Goal: Understand process/instructions: Learn how to perform a task or action

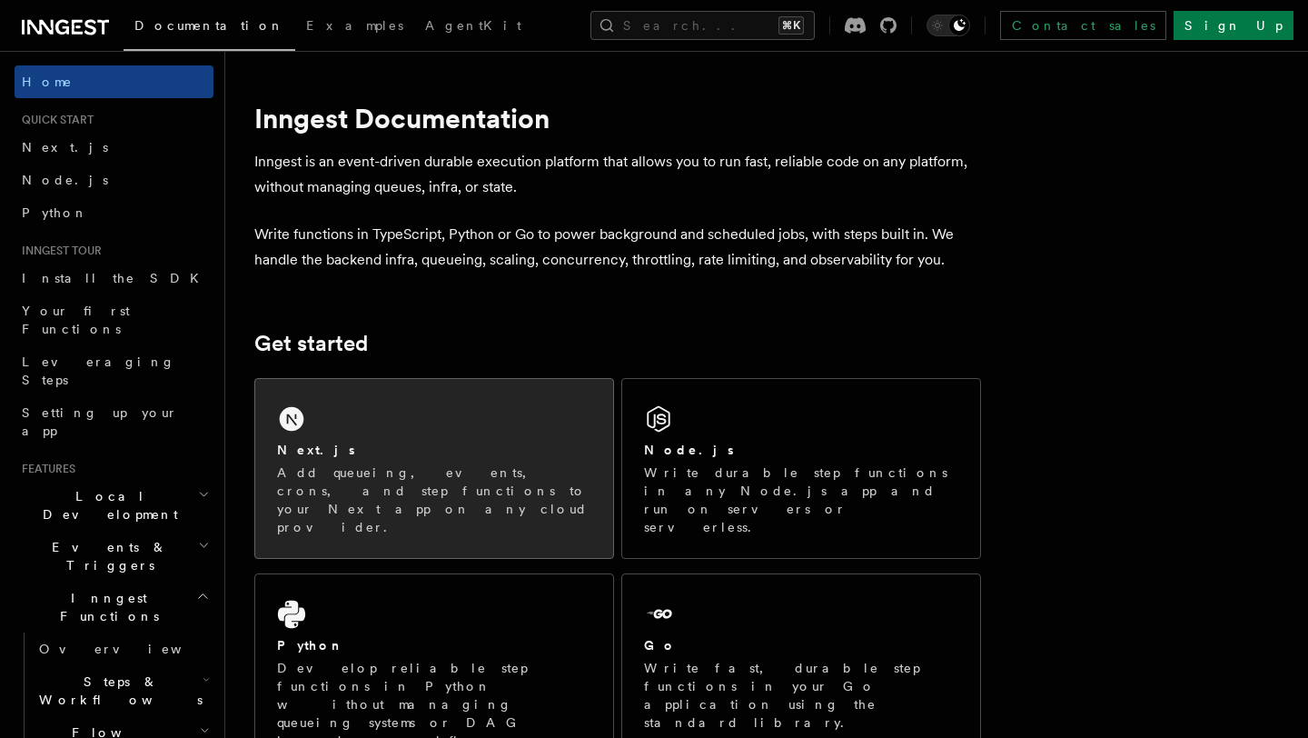
click at [354, 421] on div "Next.js Add queueing, events, crons, and step functions to your Next app on any…" at bounding box center [434, 468] width 358 height 179
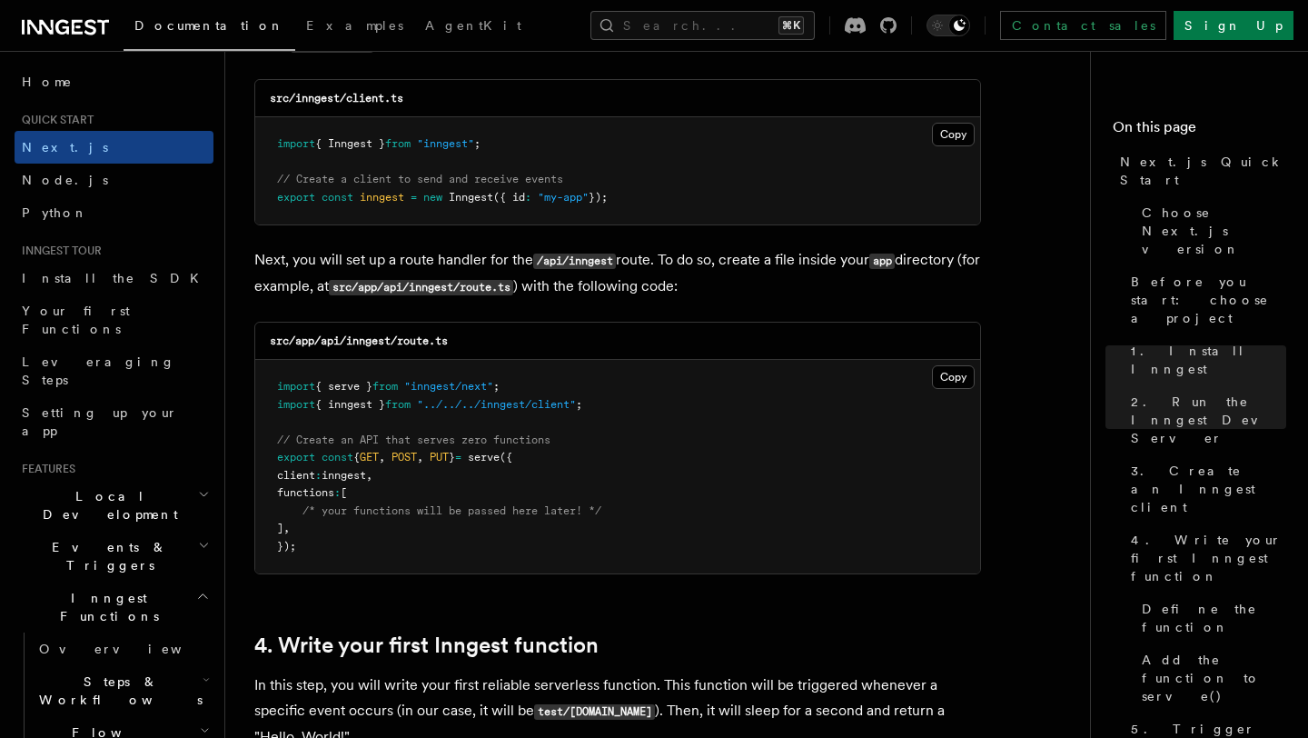
scroll to position [2375, 0]
click at [952, 136] on button "Copy Copied" at bounding box center [953, 134] width 43 height 24
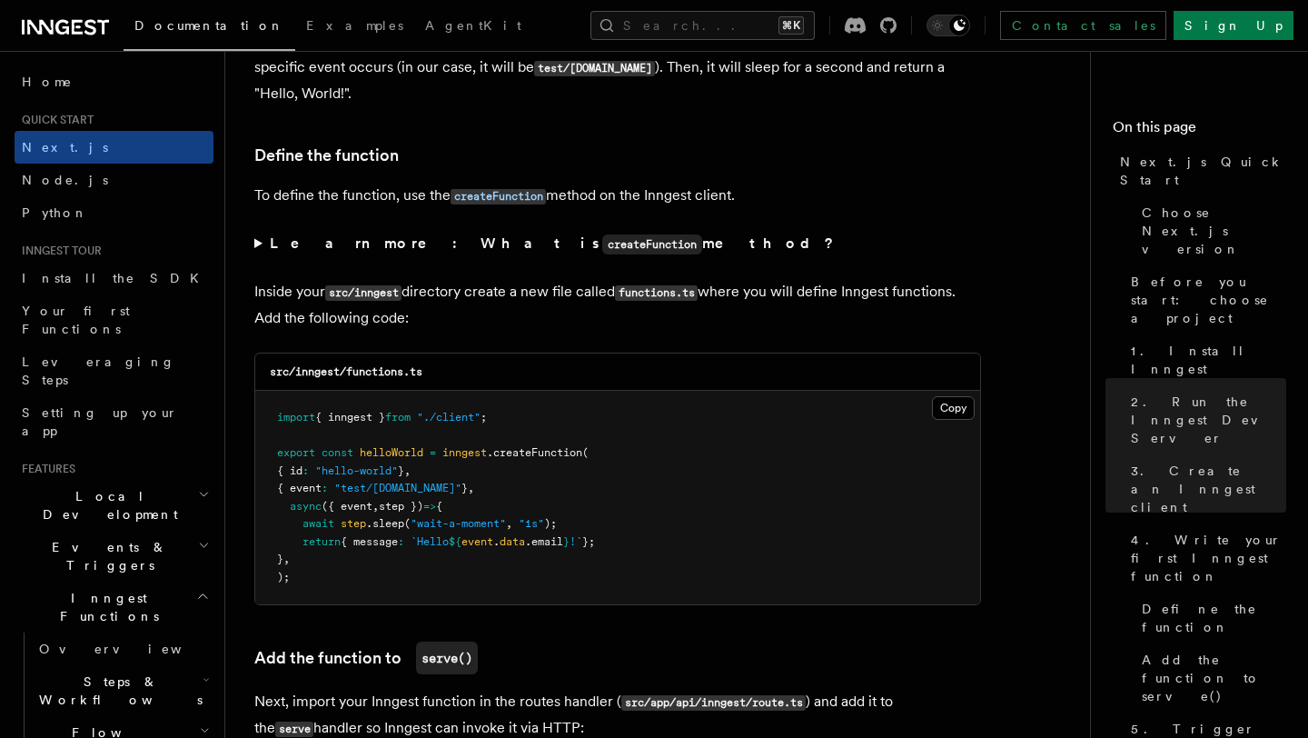
scroll to position [3018, 0]
click at [940, 415] on button "Copy Copied" at bounding box center [953, 407] width 43 height 24
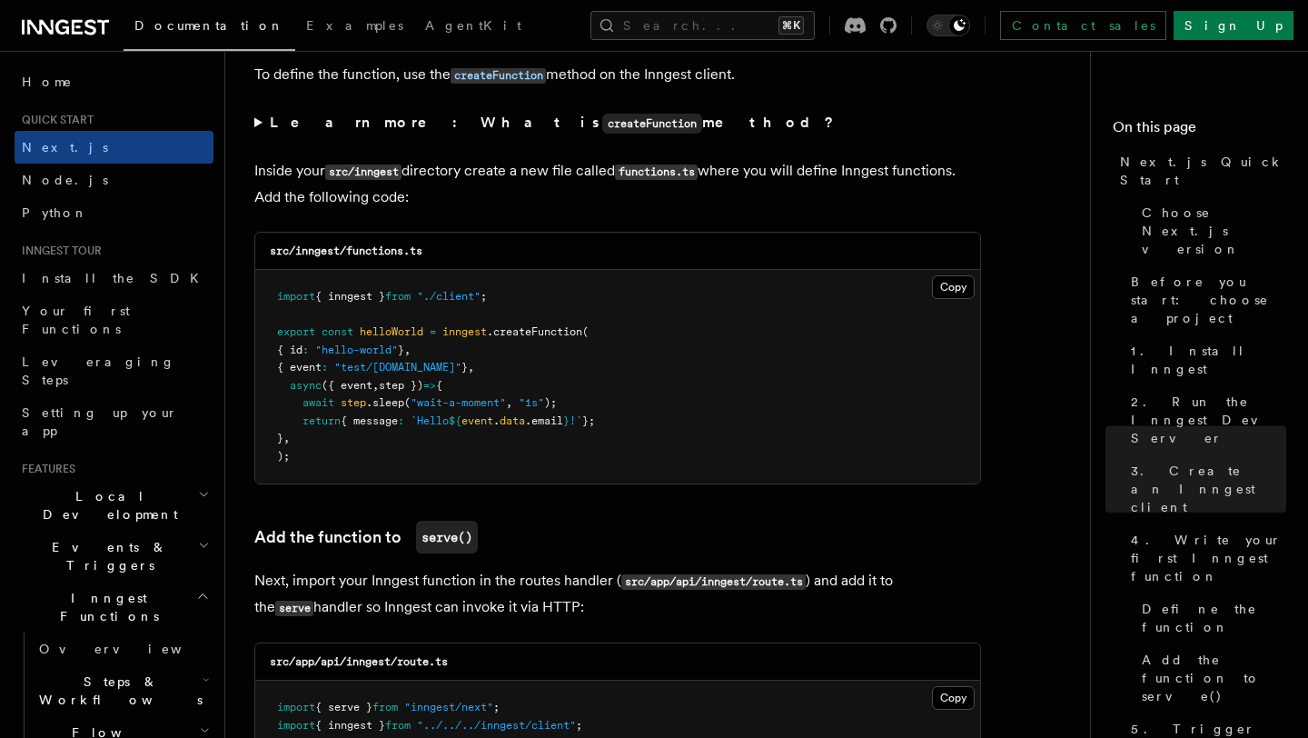
scroll to position [3141, 0]
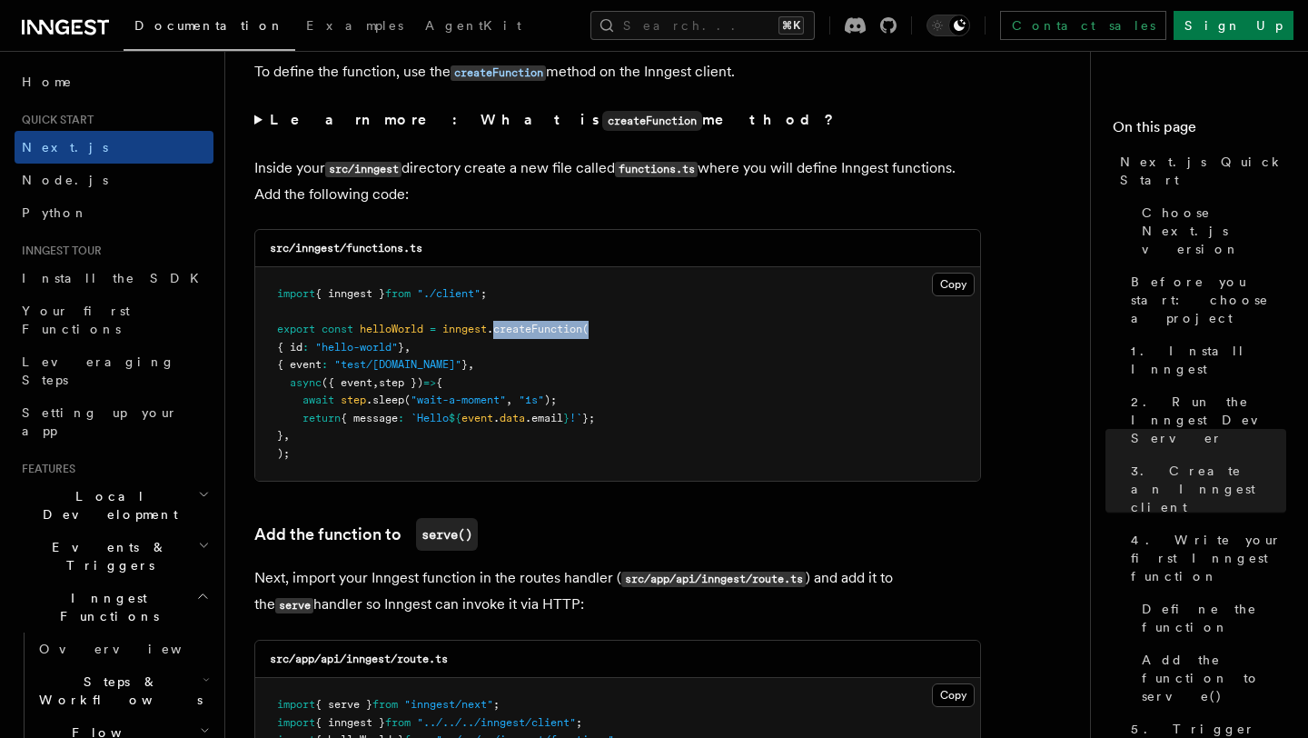
drag, startPoint x: 498, startPoint y: 335, endPoint x: 620, endPoint y: 335, distance: 122.6
click at [617, 335] on pre "import { inngest } from "./client" ; export const helloWorld = inngest .createF…" at bounding box center [617, 373] width 725 height 213
click at [620, 335] on pre "import { inngest } from "./client" ; export const helloWorld = inngest .createF…" at bounding box center [617, 373] width 725 height 213
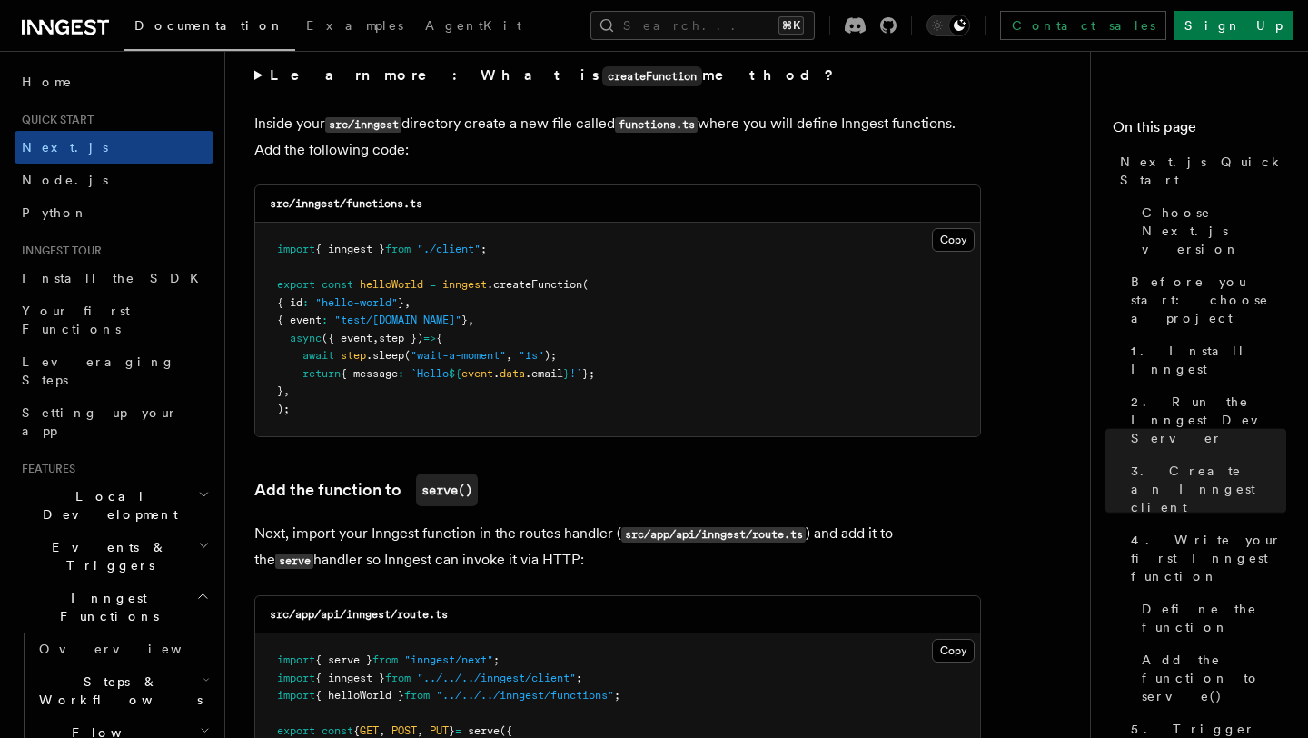
scroll to position [3186, 0]
